Goal: Book appointment/travel/reservation

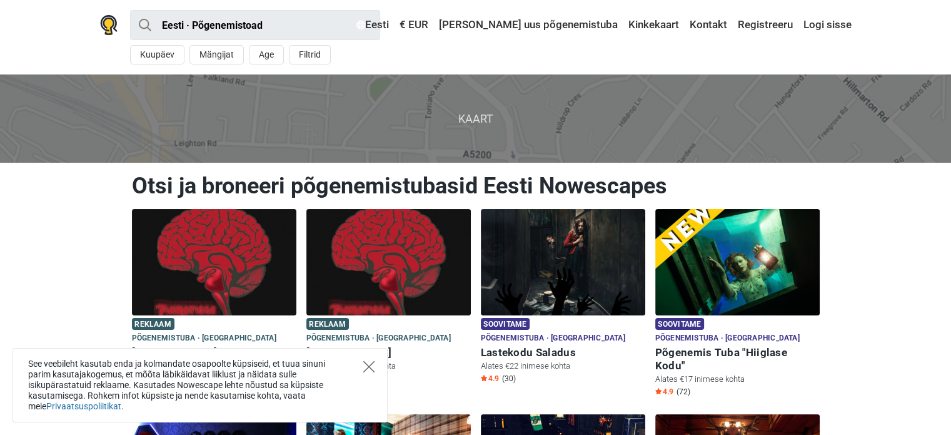
click at [367, 362] on icon "Close" at bounding box center [368, 366] width 11 height 11
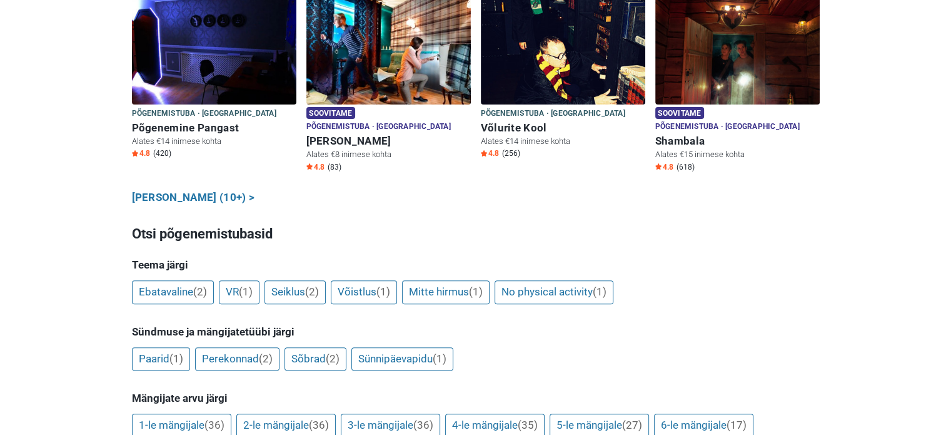
scroll to position [438, 0]
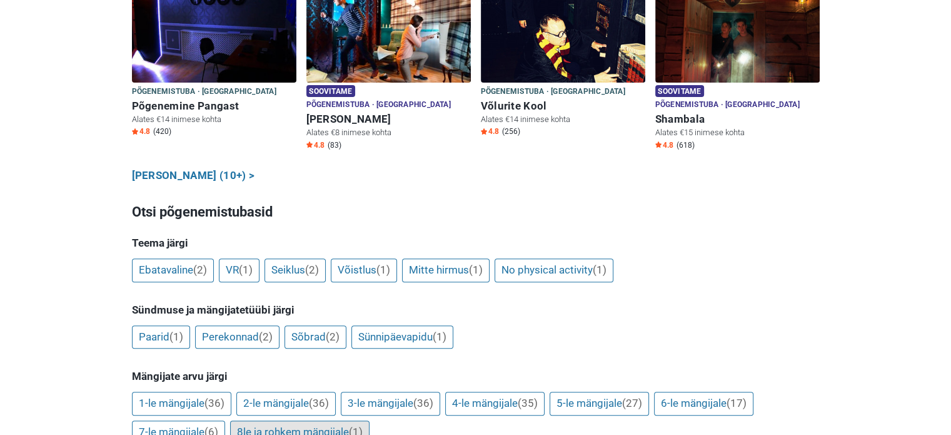
click at [256, 420] on link "8le ja rohkem mängijale (1)" at bounding box center [299, 432] width 139 height 24
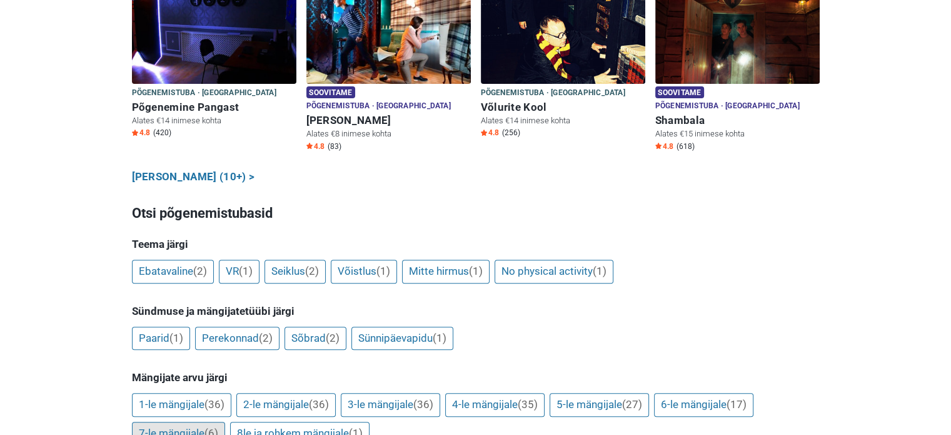
click at [187, 421] on link "7-le mängijale (6)" at bounding box center [178, 433] width 93 height 24
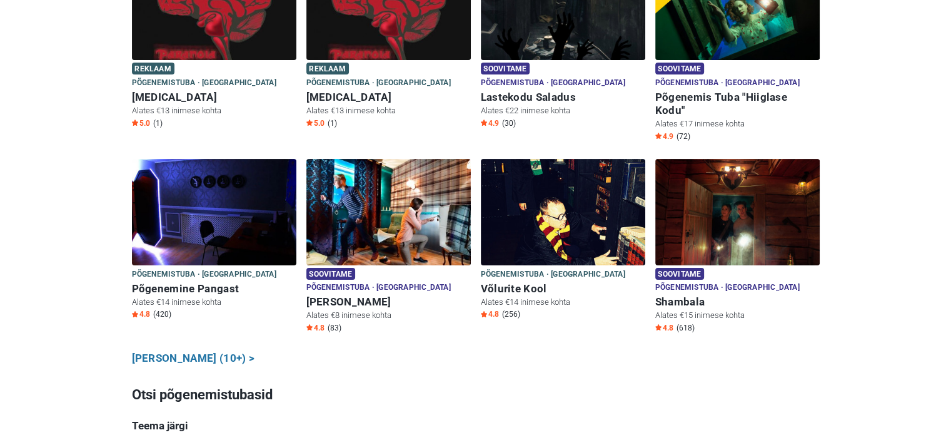
scroll to position [248, 0]
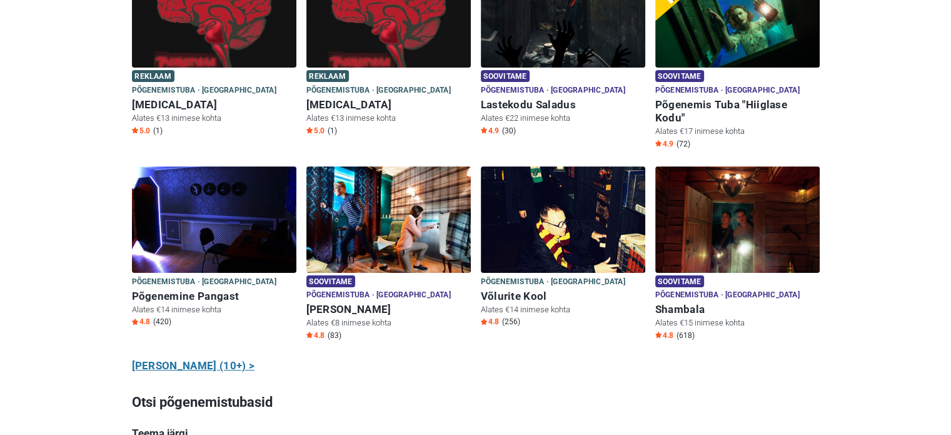
click at [174, 358] on link "[PERSON_NAME] (10+) >" at bounding box center [193, 366] width 123 height 16
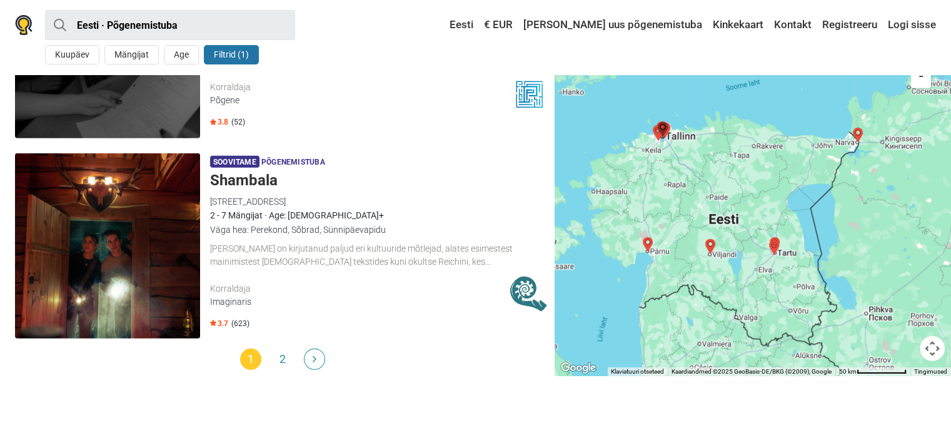
scroll to position [3752, 0]
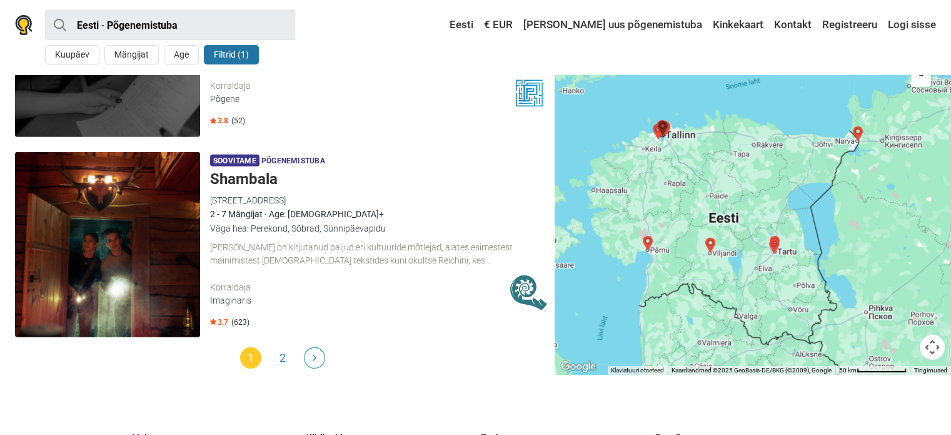
click at [318, 357] on link "Next" at bounding box center [314, 357] width 21 height 21
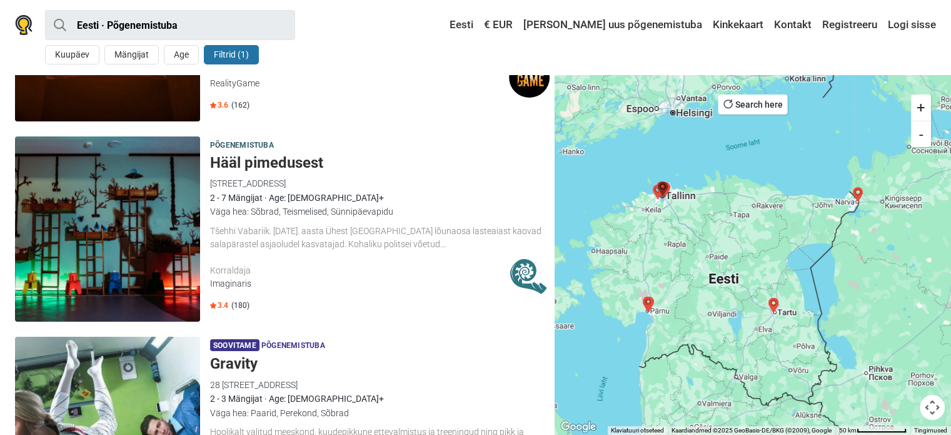
scroll to position [188, 0]
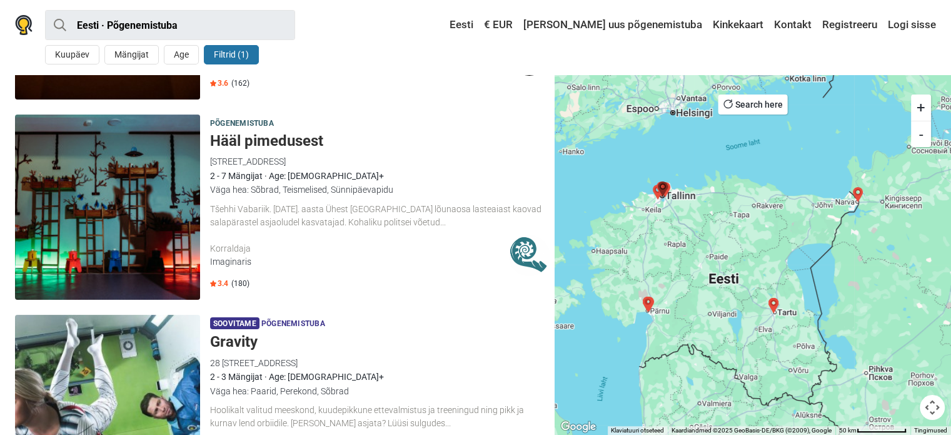
click at [282, 137] on h5 "Hääl pimedusest" at bounding box center [380, 141] width 340 height 18
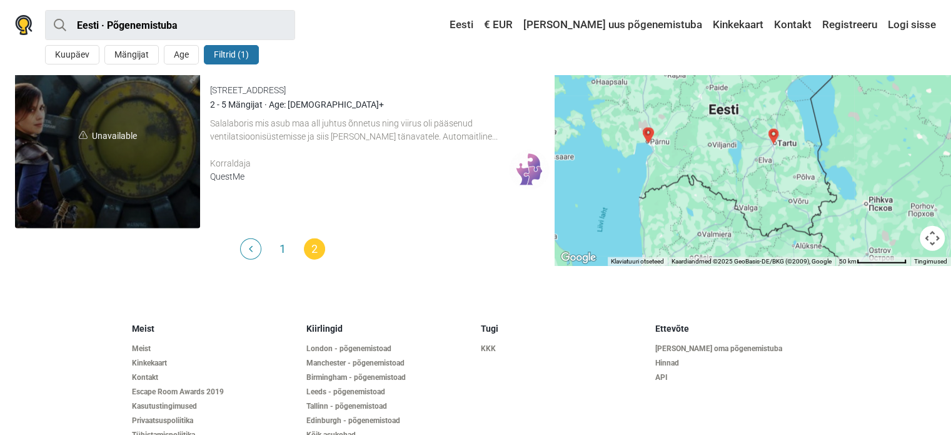
scroll to position [3064, 0]
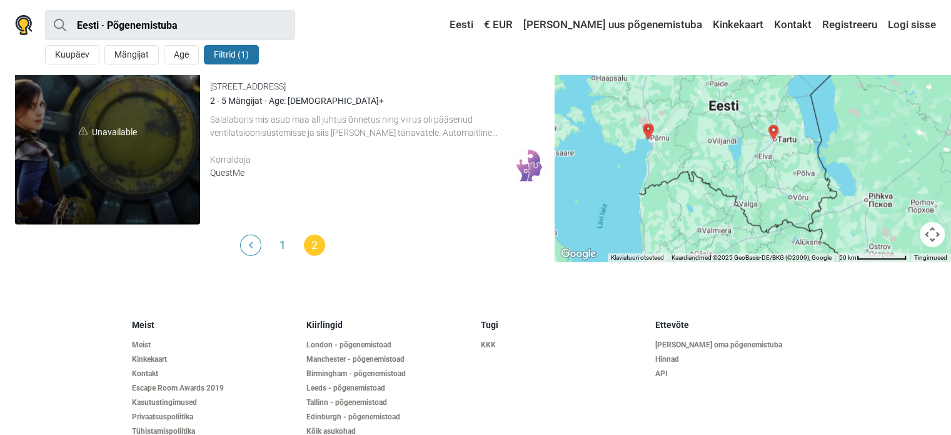
scroll to position [3122, 0]
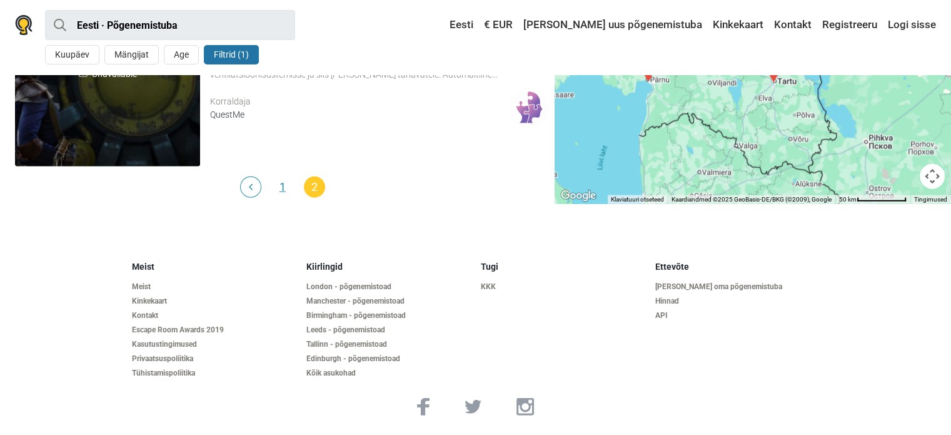
click at [280, 188] on link "1" at bounding box center [282, 186] width 21 height 21
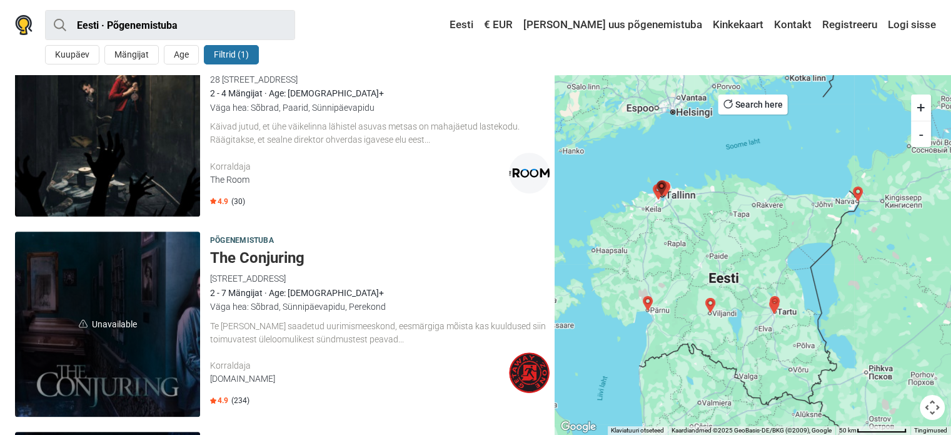
scroll to position [500, 0]
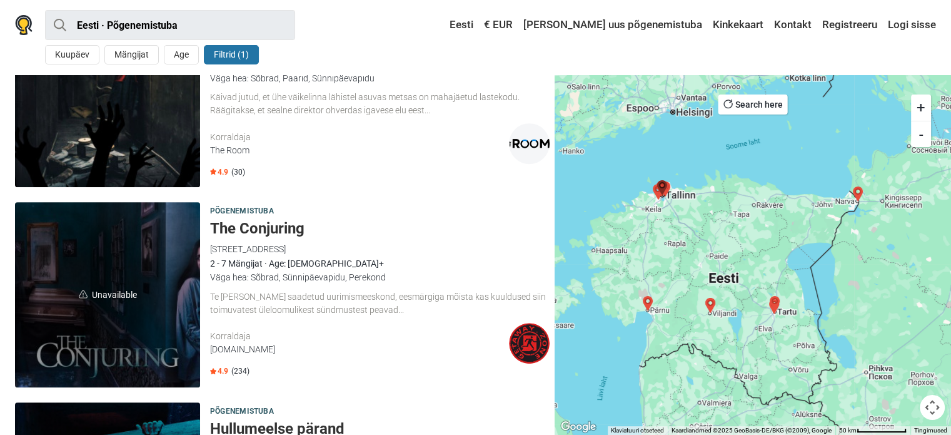
click at [293, 231] on h5 "The Conjuring" at bounding box center [380, 228] width 340 height 18
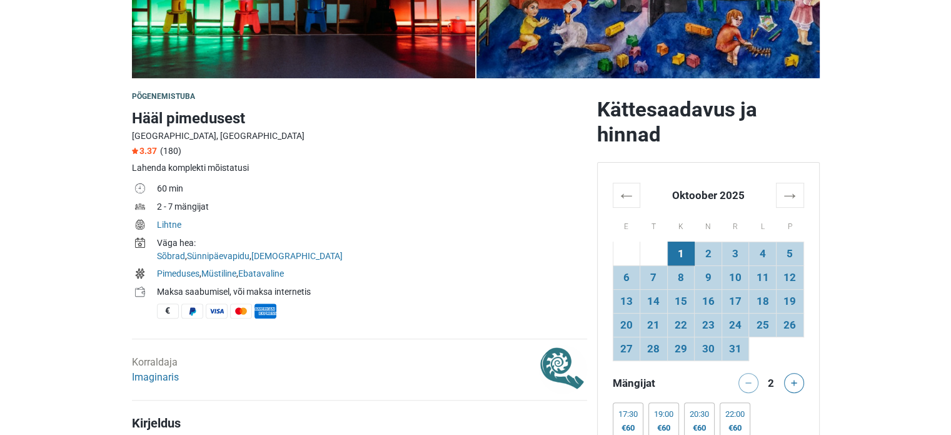
scroll to position [313, 0]
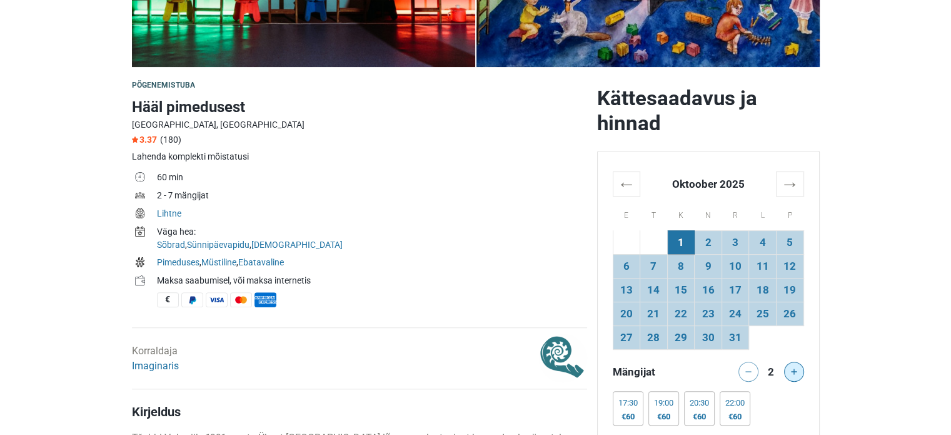
click at [805, 375] on div at bounding box center [796, 371] width 25 height 20
click at [797, 375] on button at bounding box center [794, 371] width 20 height 20
click at [796, 375] on button at bounding box center [794, 371] width 20 height 20
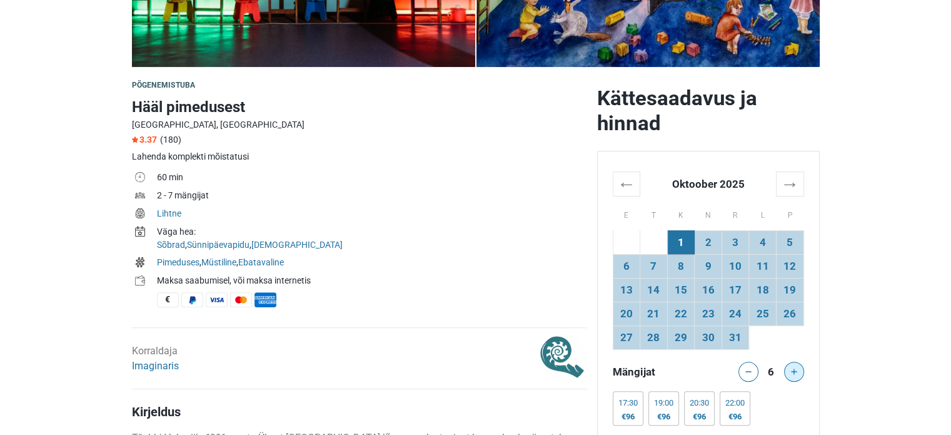
click at [796, 375] on button at bounding box center [794, 371] width 20 height 20
click at [796, 375] on div at bounding box center [796, 371] width 25 height 20
click at [792, 373] on div at bounding box center [796, 371] width 25 height 20
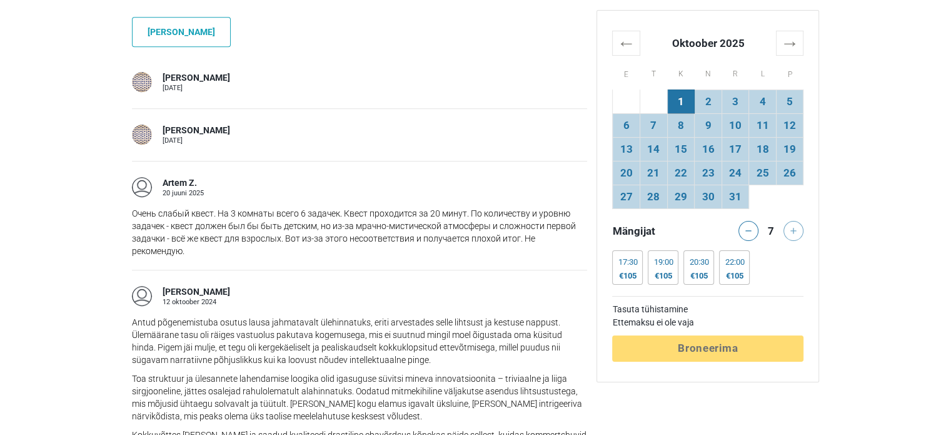
scroll to position [1063, 0]
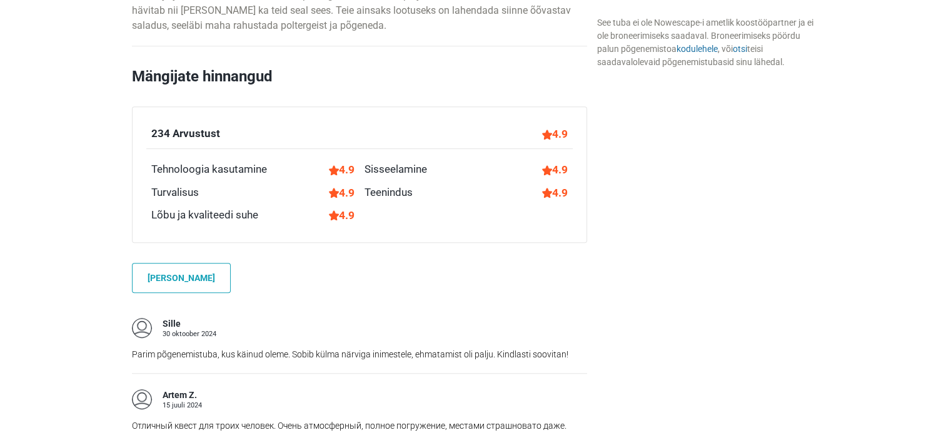
scroll to position [750, 0]
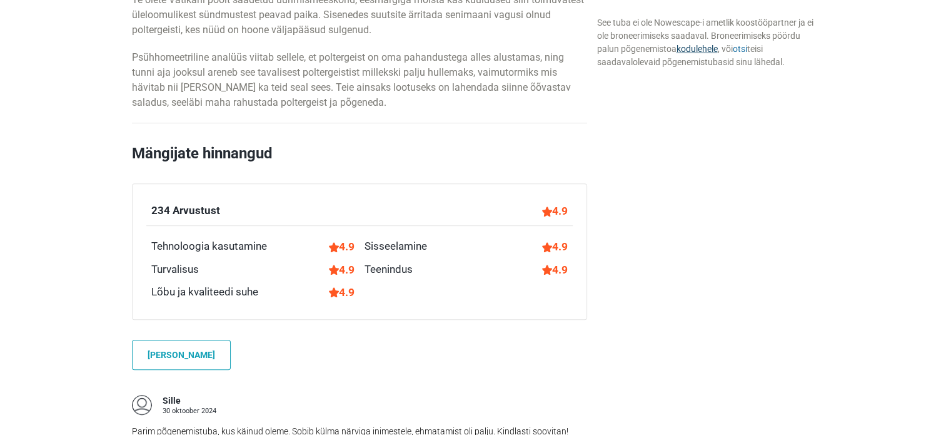
click at [699, 51] on link "kodulehele" at bounding box center [696, 49] width 41 height 10
